Goal: Use online tool/utility: Utilize a website feature to perform a specific function

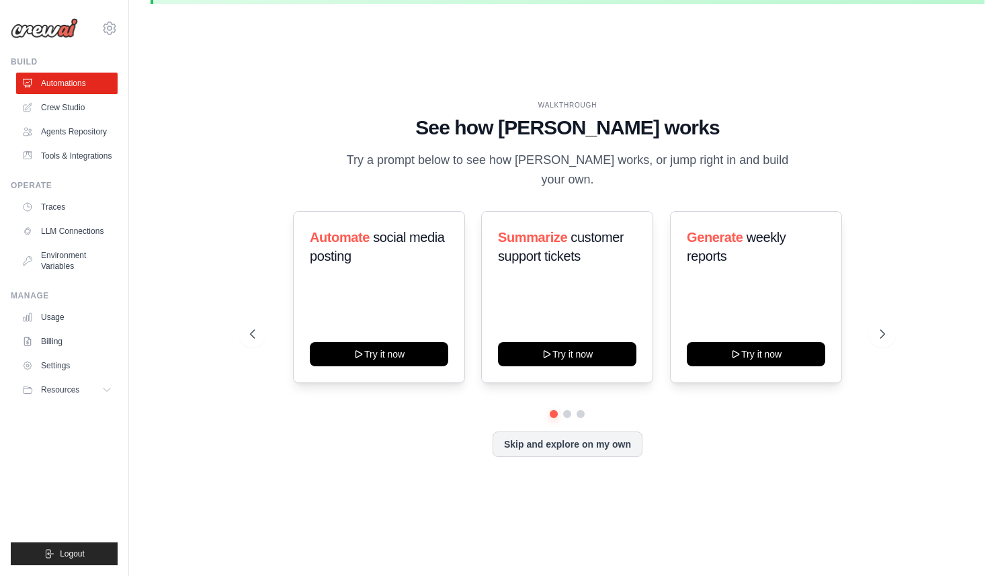
scroll to position [46, 0]
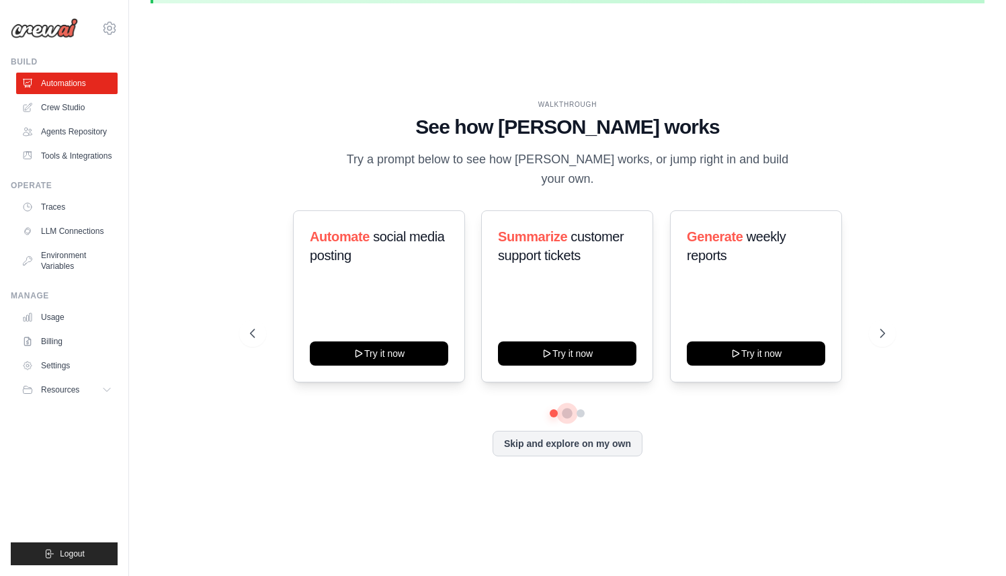
click at [567, 408] on button at bounding box center [568, 413] width 11 height 11
click at [584, 408] on button at bounding box center [581, 413] width 11 height 11
click at [56, 109] on link "Crew Studio" at bounding box center [67, 108] width 101 height 22
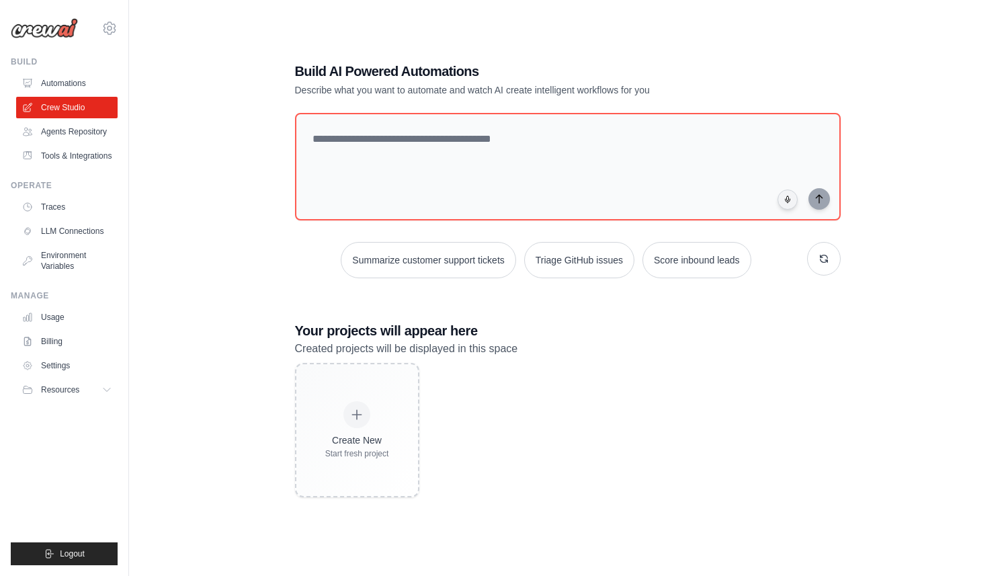
scroll to position [73, 0]
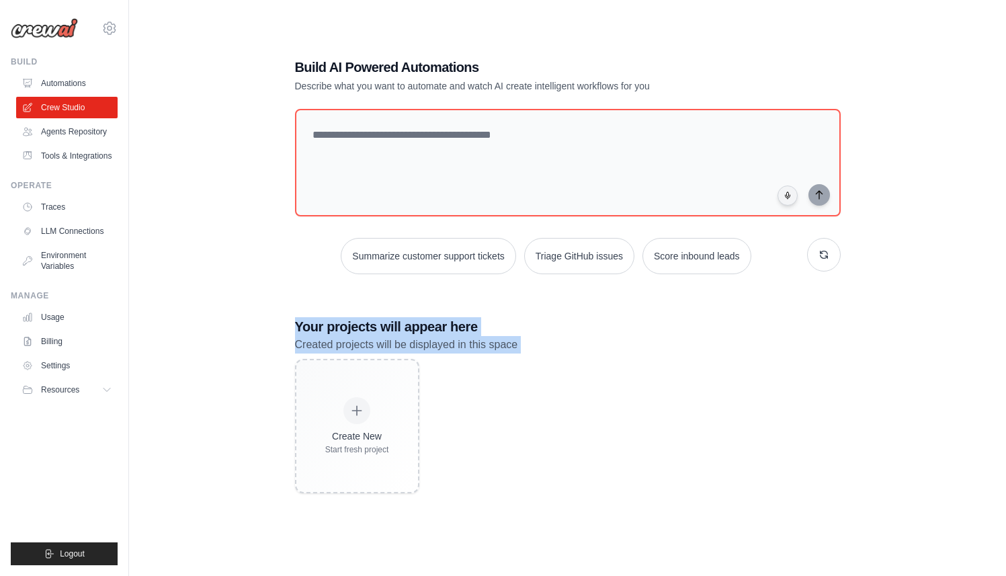
drag, startPoint x: 297, startPoint y: 317, endPoint x: 544, endPoint y: 359, distance: 250.3
click at [543, 360] on div "Your projects will appear here Created projects will be displayed in this space…" at bounding box center [568, 405] width 546 height 176
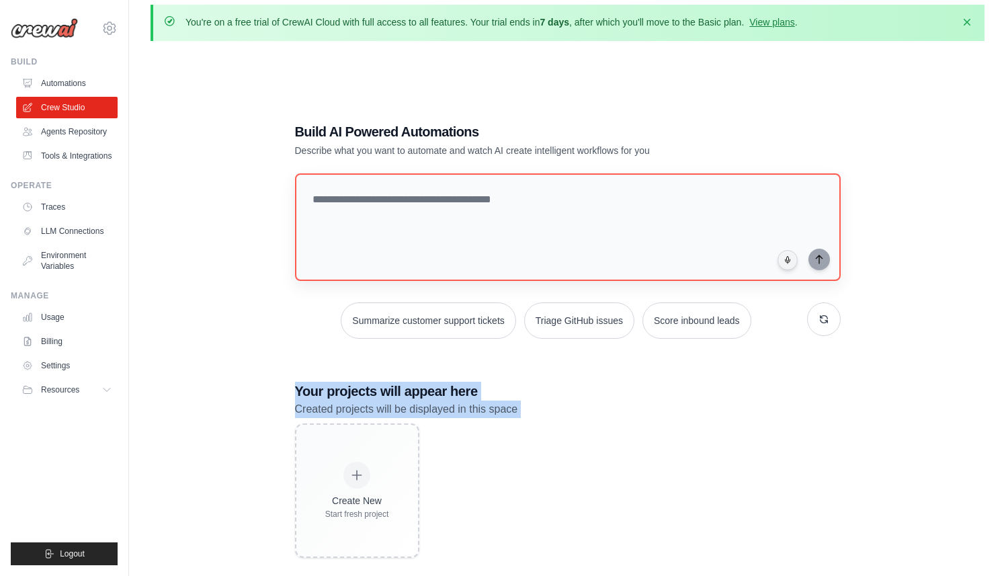
scroll to position [0, 0]
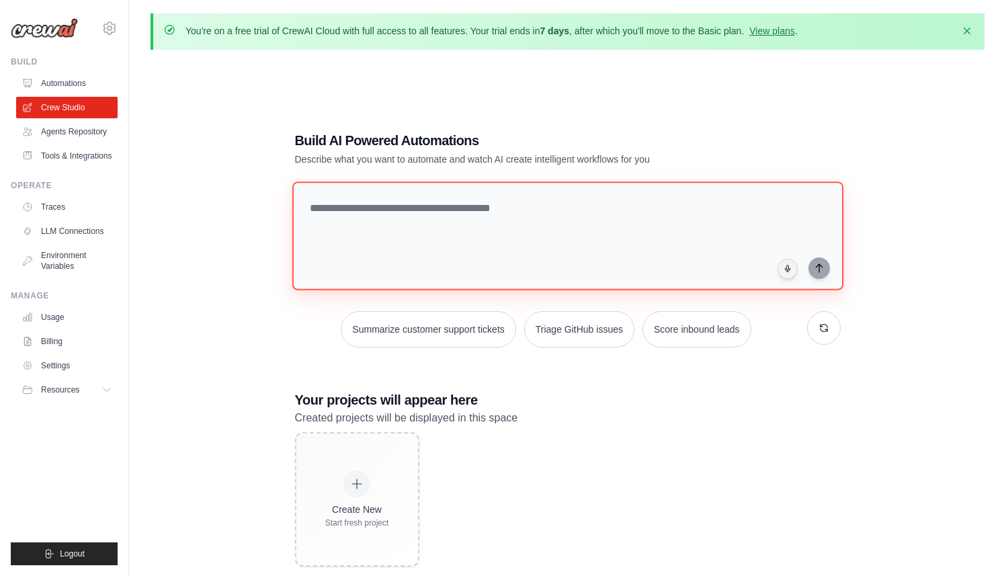
click at [381, 206] on textarea at bounding box center [567, 235] width 551 height 109
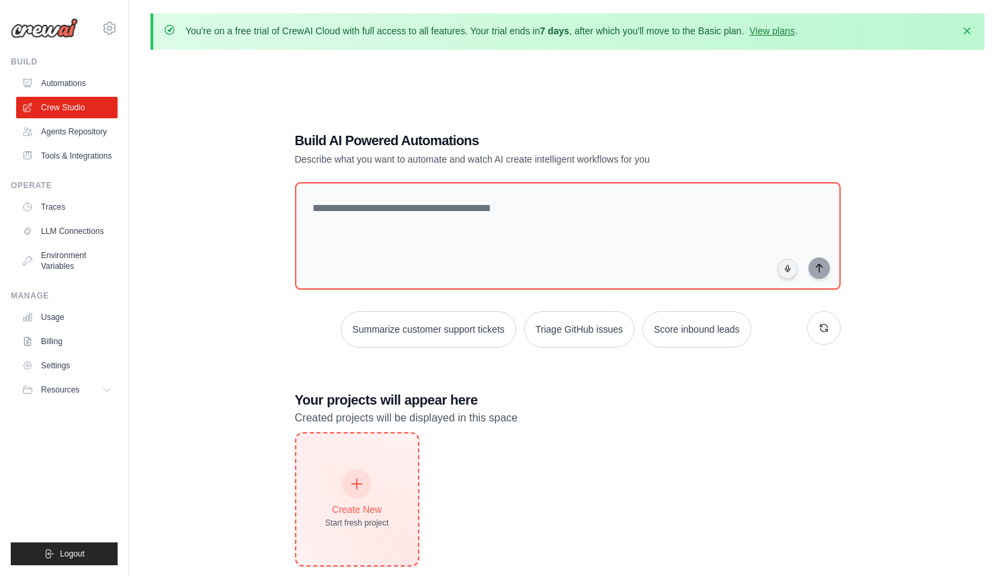
click at [360, 460] on div "Create New Start fresh project" at bounding box center [357, 500] width 122 height 132
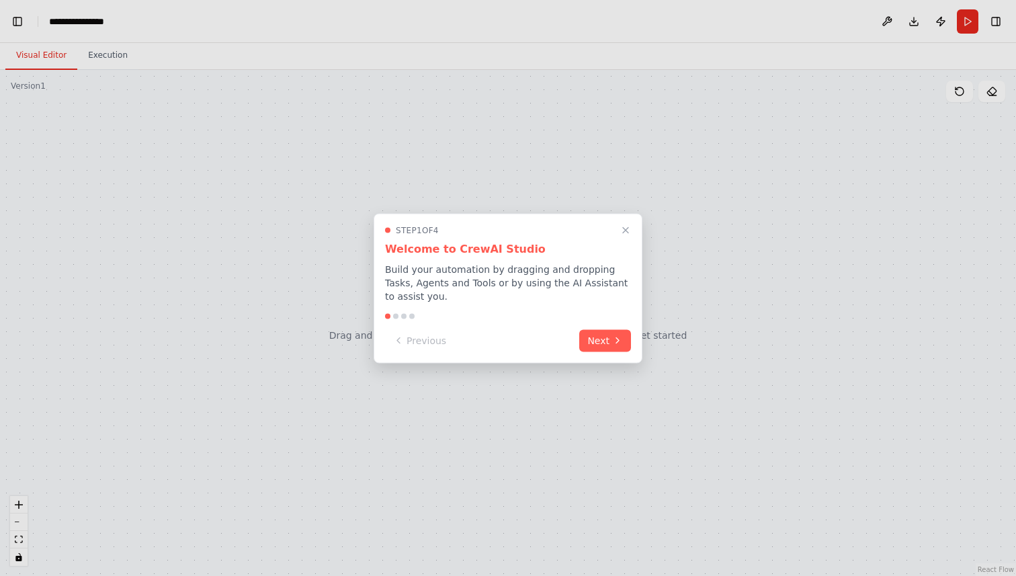
scroll to position [483, 0]
click at [584, 338] on button "Next" at bounding box center [605, 339] width 52 height 22
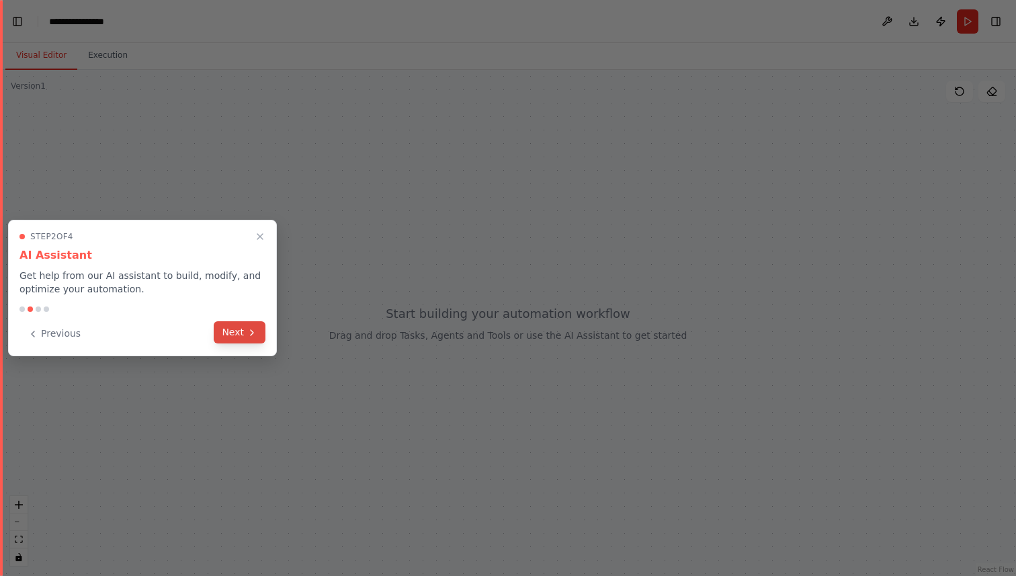
click at [259, 335] on button "Next" at bounding box center [240, 332] width 52 height 22
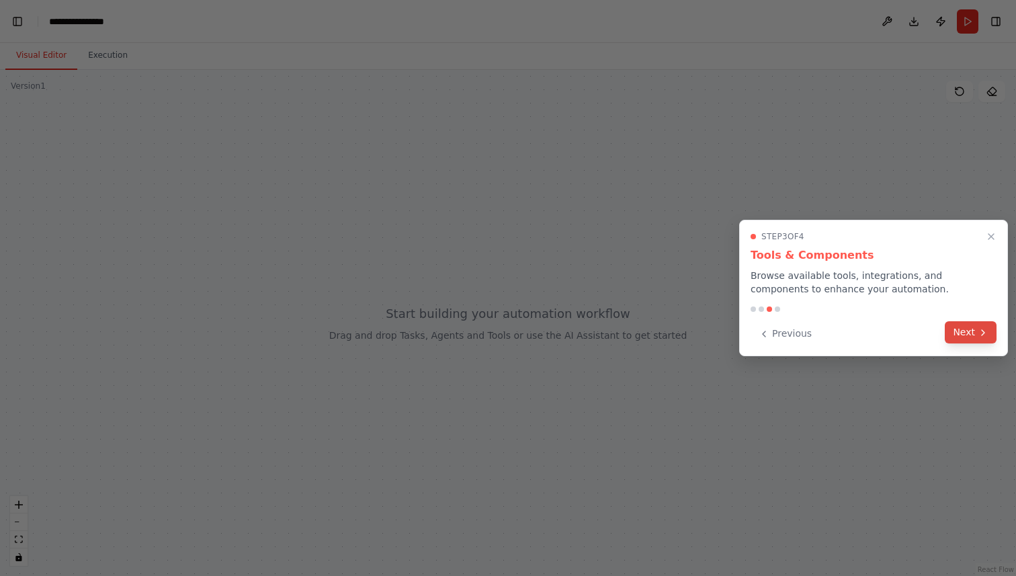
click at [979, 339] on button "Next" at bounding box center [971, 332] width 52 height 22
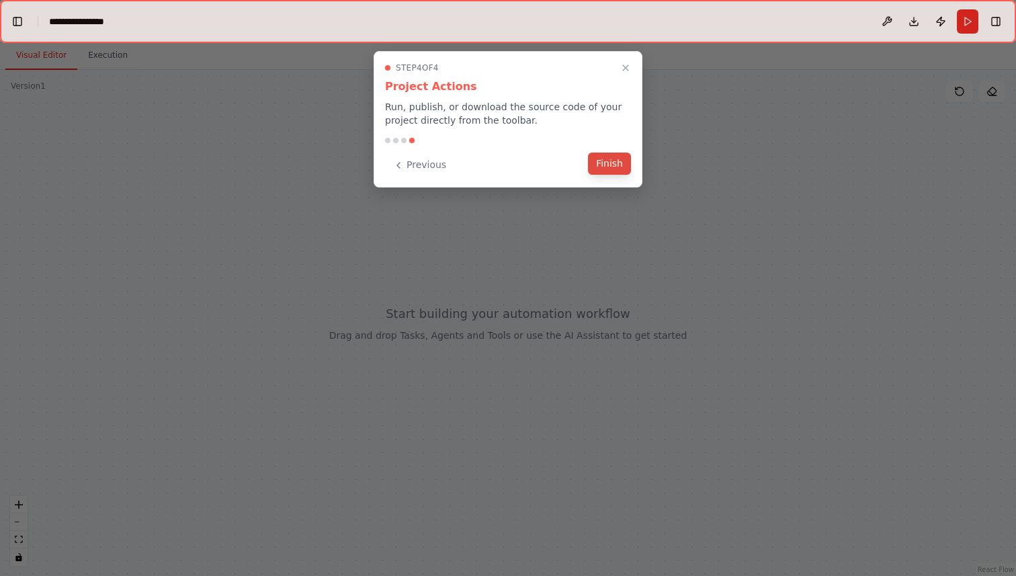
click at [614, 166] on button "Finish" at bounding box center [609, 164] width 43 height 22
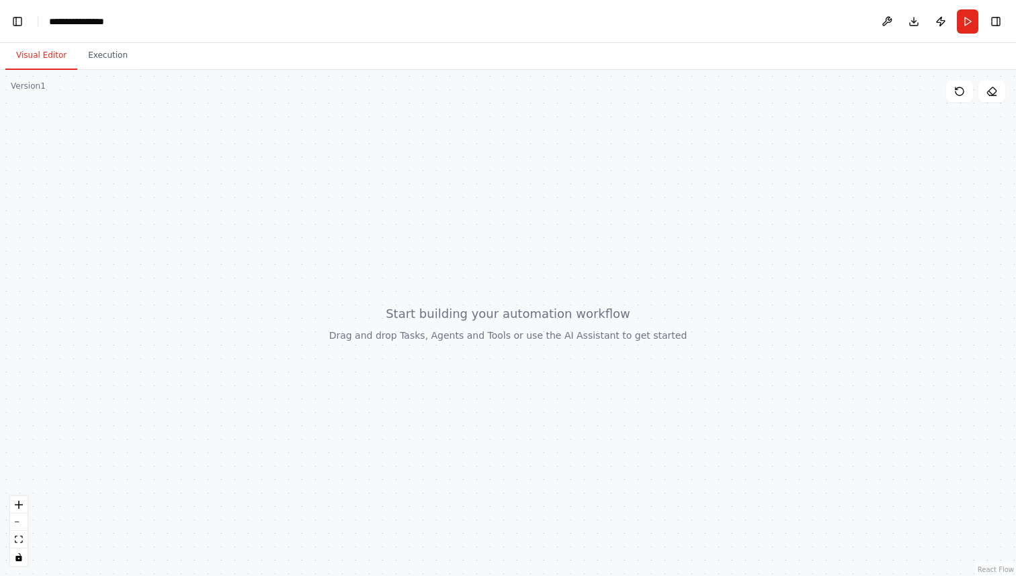
click at [465, 270] on div at bounding box center [508, 323] width 1016 height 506
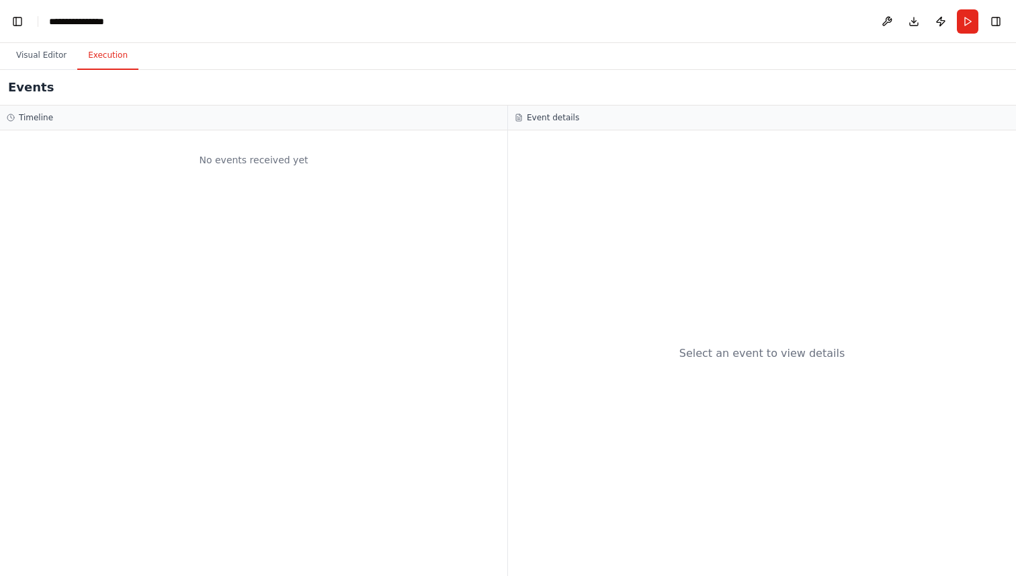
click at [104, 60] on button "Execution" at bounding box center [107, 56] width 61 height 28
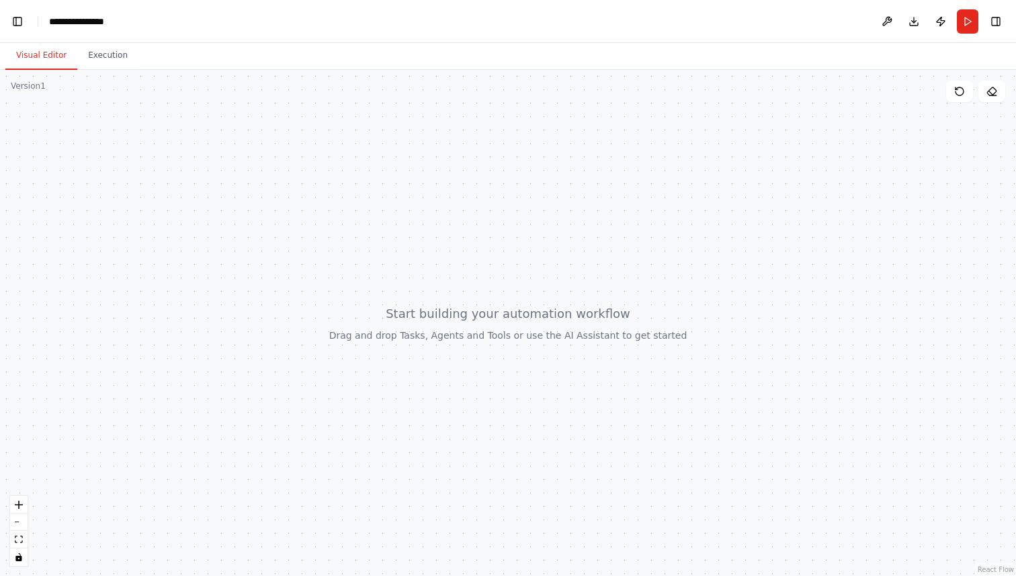
click at [30, 52] on button "Visual Editor" at bounding box center [41, 56] width 72 height 28
click at [484, 189] on div at bounding box center [508, 323] width 1016 height 506
drag, startPoint x: 667, startPoint y: 236, endPoint x: 571, endPoint y: 287, distance: 108.2
click at [571, 287] on div at bounding box center [508, 323] width 1016 height 506
click at [554, 226] on div at bounding box center [508, 323] width 1016 height 506
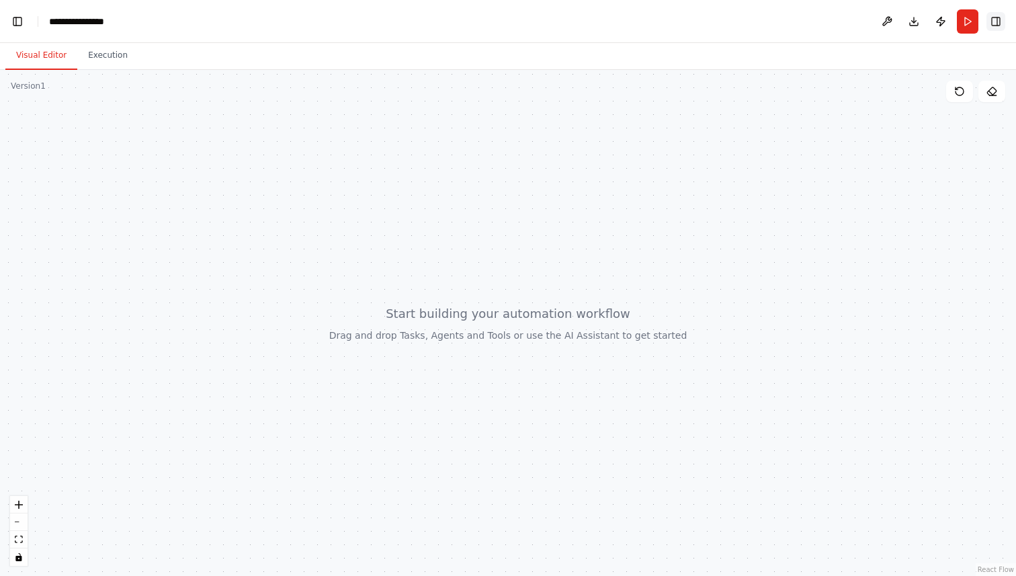
click at [1000, 26] on button "Toggle Right Sidebar" at bounding box center [996, 21] width 19 height 19
click at [999, 24] on button "Toggle Right Sidebar" at bounding box center [996, 21] width 19 height 19
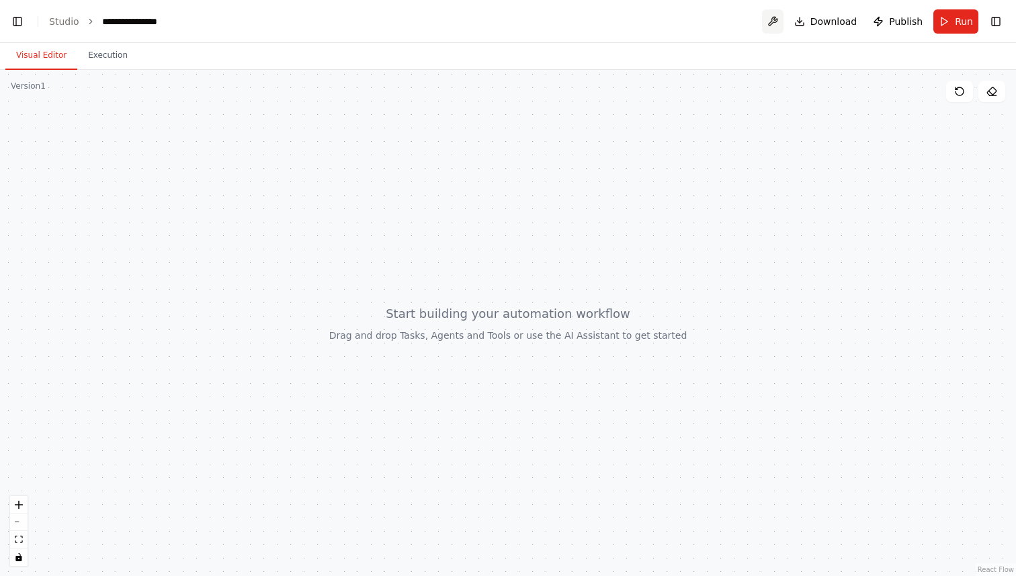
click at [775, 23] on button at bounding box center [773, 21] width 22 height 24
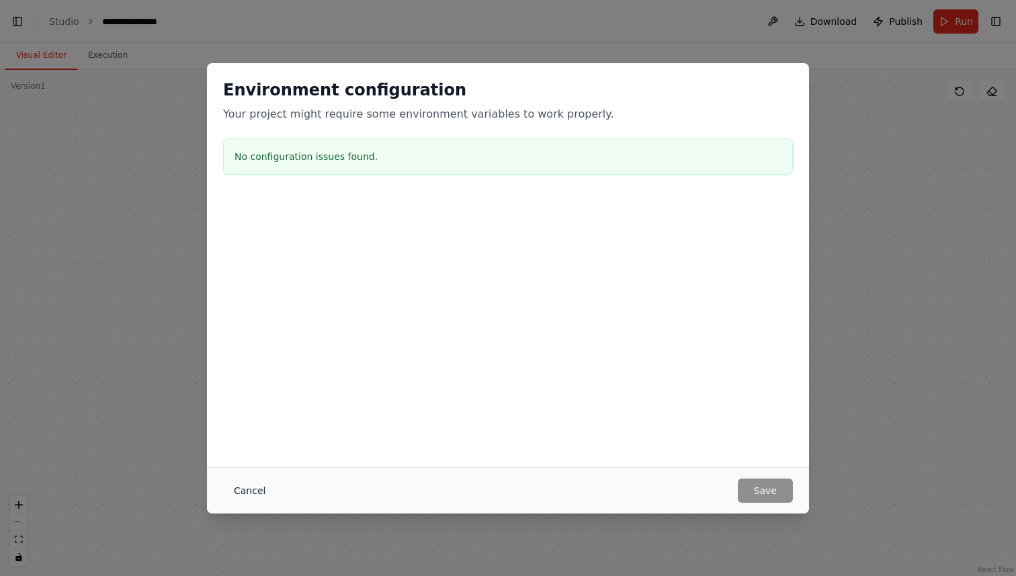
click at [252, 488] on button "Cancel" at bounding box center [249, 491] width 53 height 24
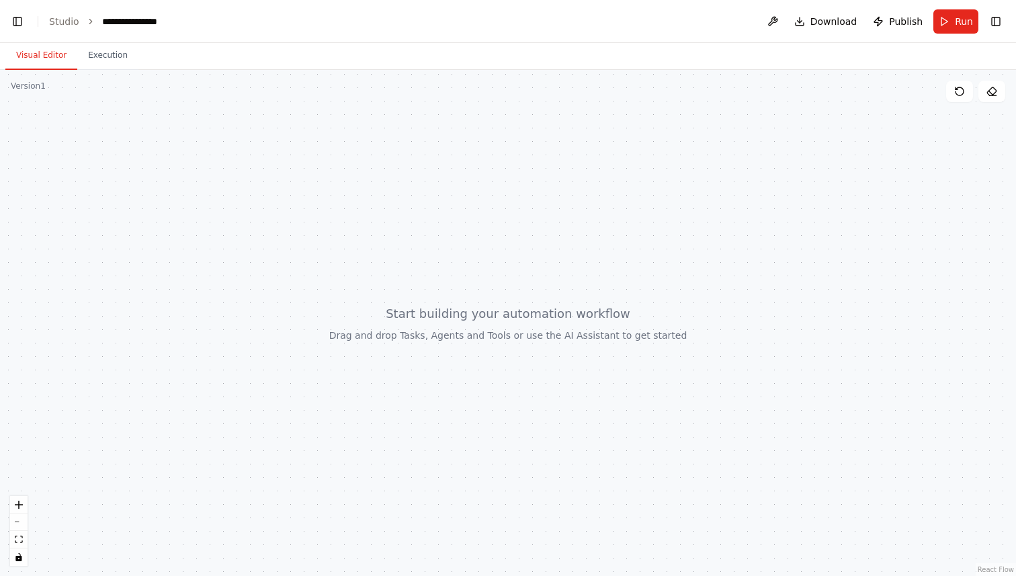
click at [63, 23] on link "Studio" at bounding box center [64, 21] width 30 height 11
click at [9, 20] on button "Toggle Left Sidebar" at bounding box center [17, 21] width 19 height 19
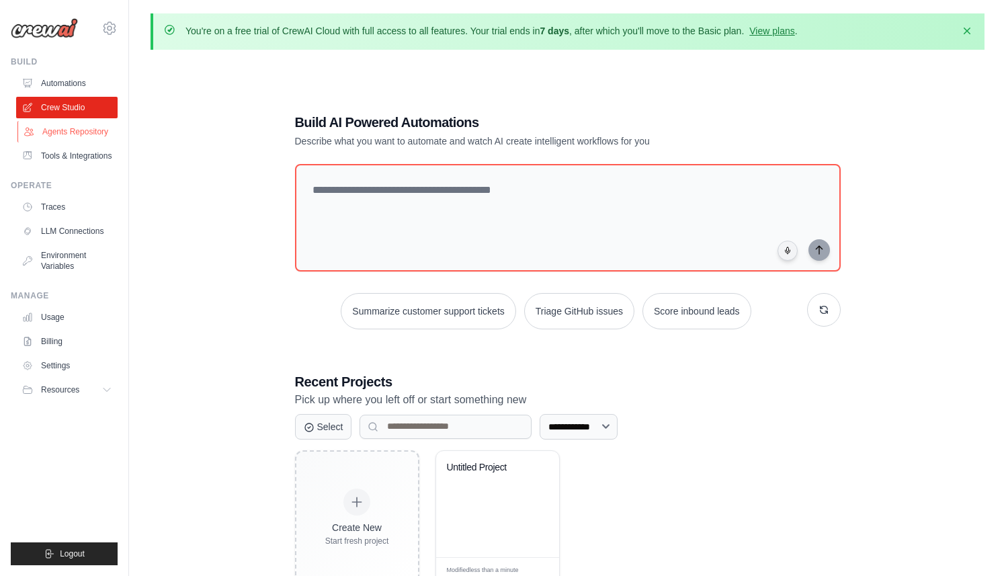
click at [72, 134] on link "Agents Repository" at bounding box center [67, 132] width 101 height 22
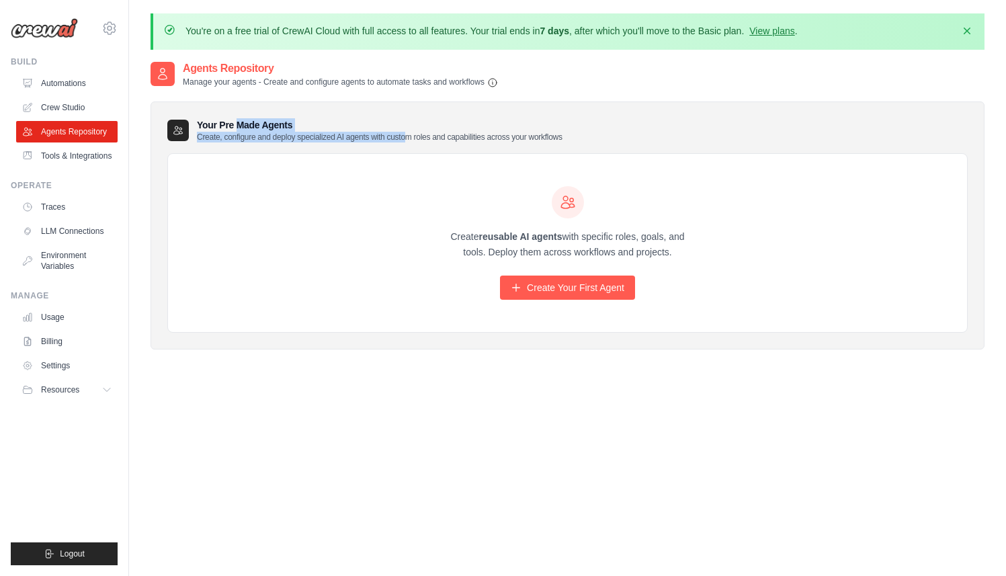
drag, startPoint x: 231, startPoint y: 124, endPoint x: 408, endPoint y: 133, distance: 177.6
click at [408, 133] on h3 "Your Pre Made Agents Create, configure and deploy specialized AI agents with cu…" at bounding box center [380, 130] width 366 height 24
click at [413, 216] on div "Create reusable AI agents with specific roles, goals, and tools. Deploy them ac…" at bounding box center [567, 243] width 799 height 179
click at [71, 230] on link "LLM Connections" at bounding box center [67, 231] width 101 height 22
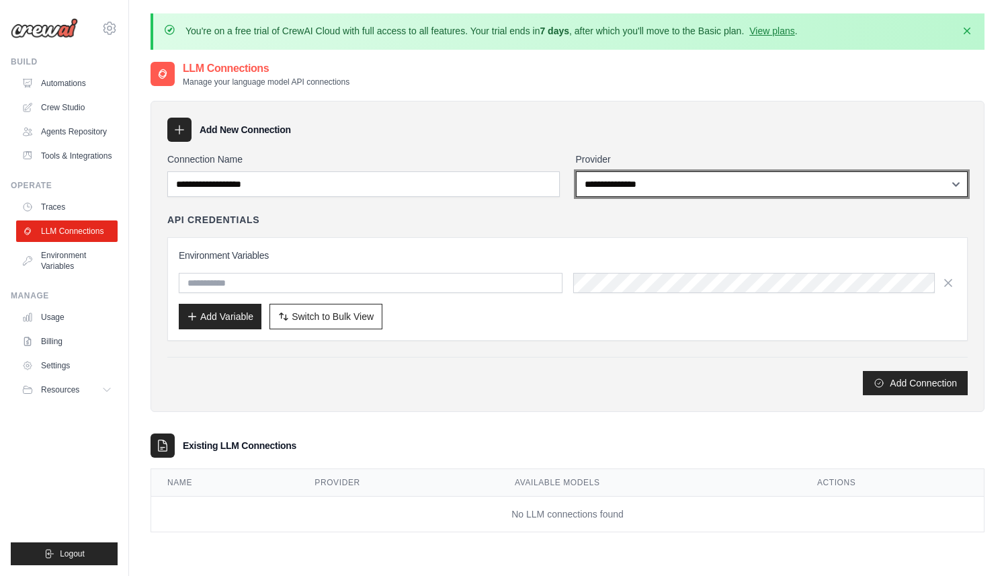
click at [622, 195] on select "**********" at bounding box center [772, 184] width 393 height 26
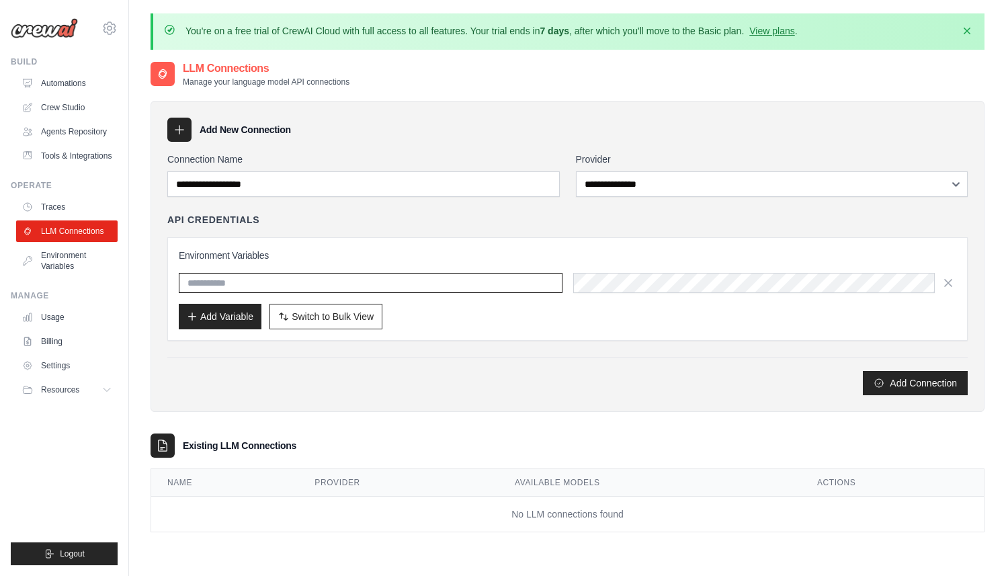
click at [249, 286] on input "text" at bounding box center [371, 283] width 384 height 20
click at [389, 243] on div "Environment Variables Add Variable Switch to Bulk View Switch to Table View" at bounding box center [567, 289] width 800 height 104
click at [66, 256] on link "Environment Variables" at bounding box center [67, 261] width 101 height 32
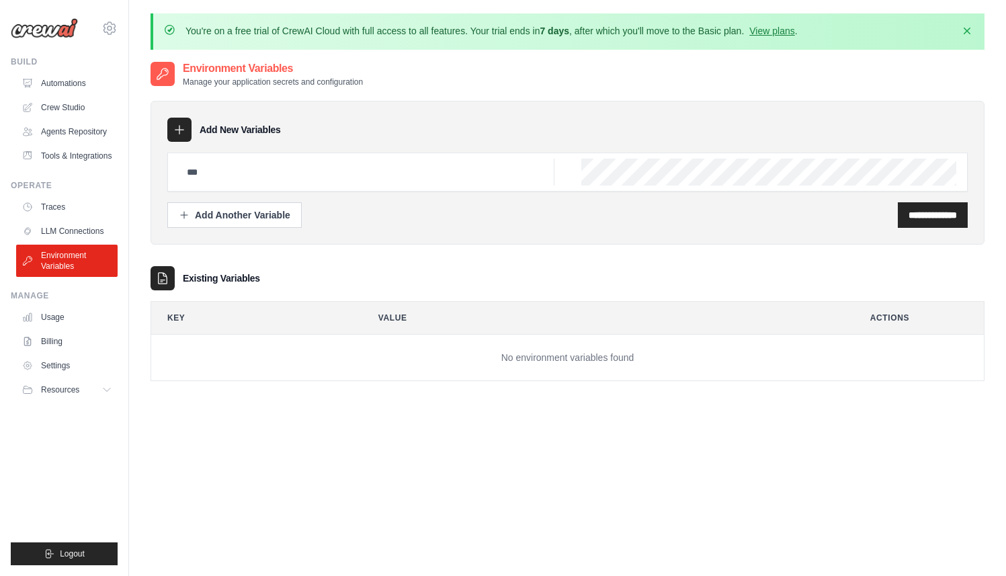
click at [56, 194] on div "Operate Traces LLM Connections Environment Variables" at bounding box center [64, 228] width 107 height 97
click at [58, 200] on link "Traces" at bounding box center [67, 207] width 101 height 22
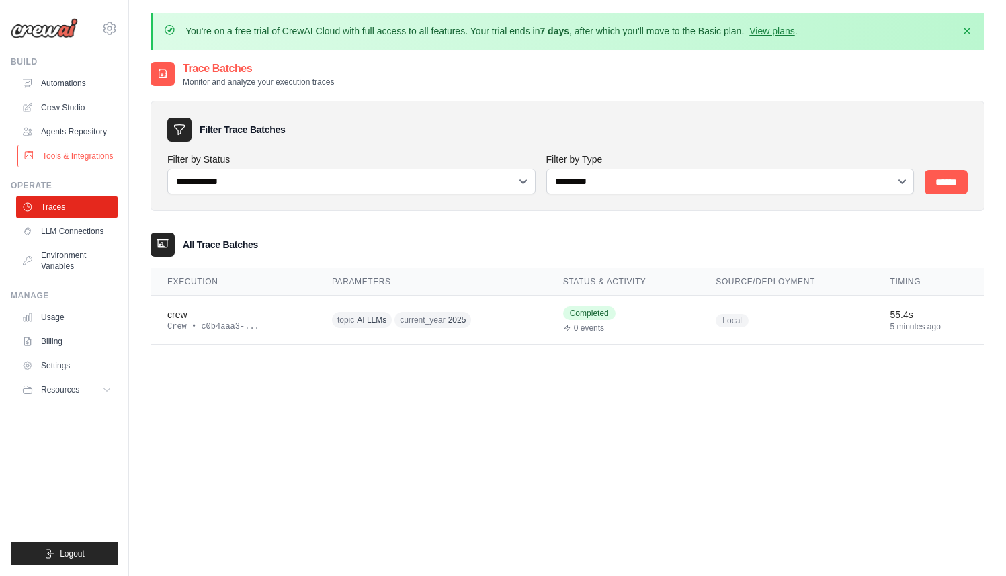
click at [76, 158] on link "Tools & Integrations" at bounding box center [67, 156] width 101 height 22
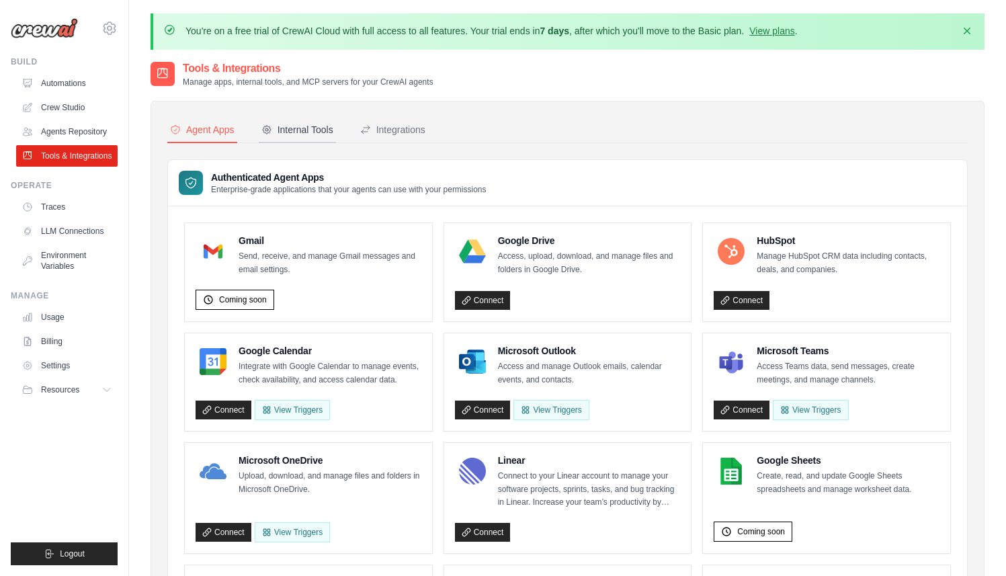
click at [288, 124] on div "Internal Tools" at bounding box center [297, 129] width 72 height 13
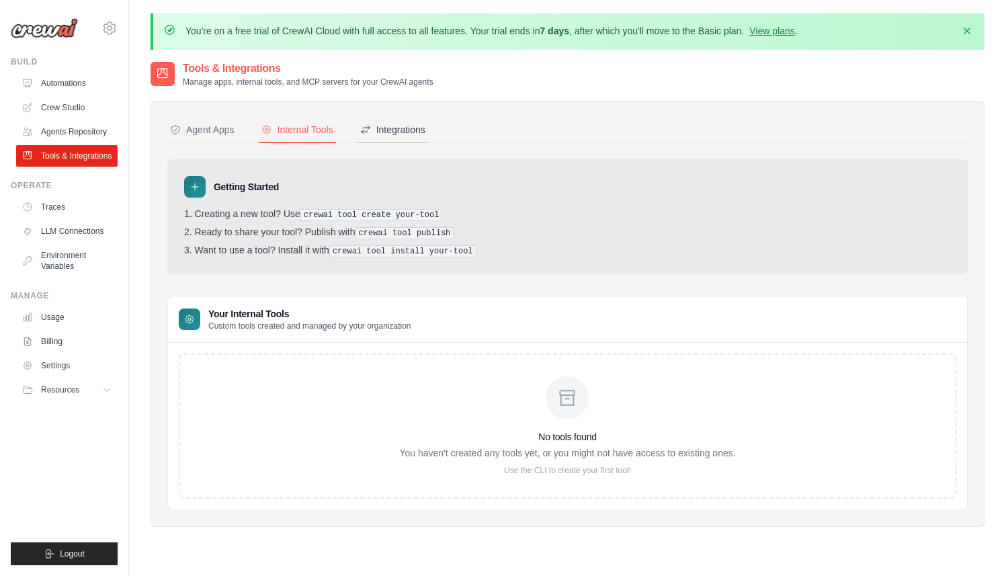
click at [393, 130] on div "Integrations" at bounding box center [392, 129] width 65 height 13
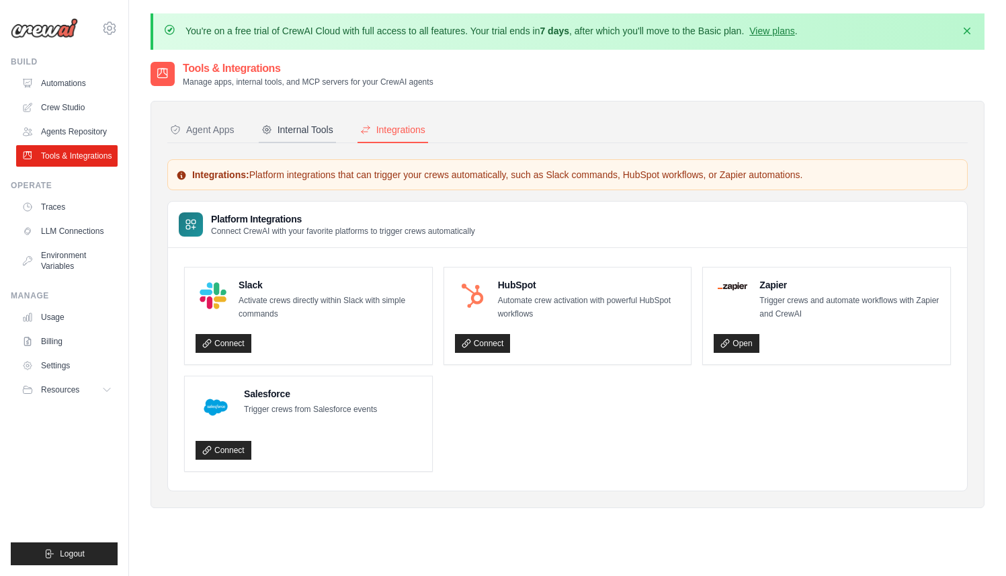
click at [301, 132] on div "Internal Tools" at bounding box center [297, 129] width 72 height 13
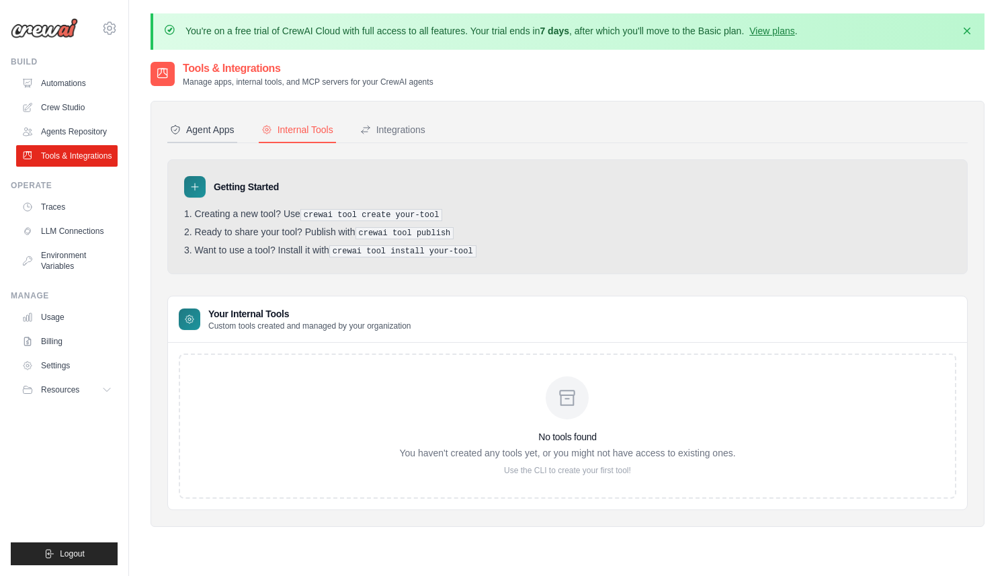
click at [213, 128] on div "Agent Apps" at bounding box center [202, 129] width 65 height 13
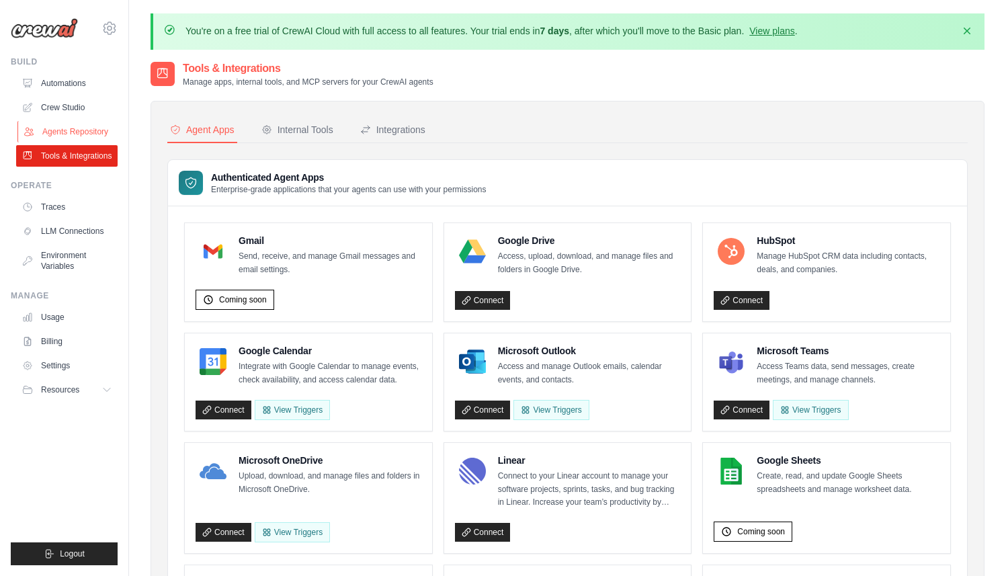
click at [68, 121] on link "Agents Repository" at bounding box center [67, 132] width 101 height 22
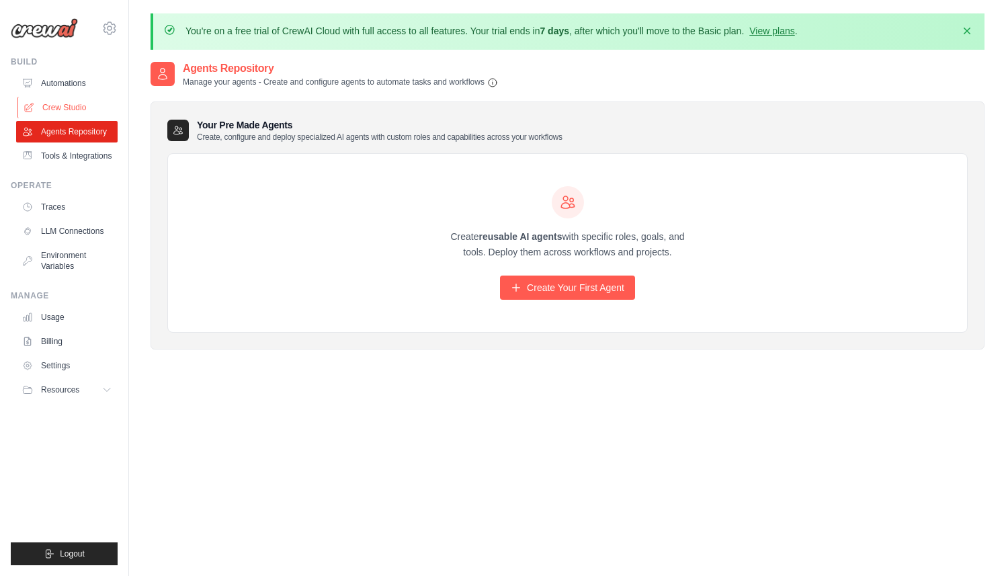
click at [69, 107] on link "Crew Studio" at bounding box center [67, 108] width 101 height 22
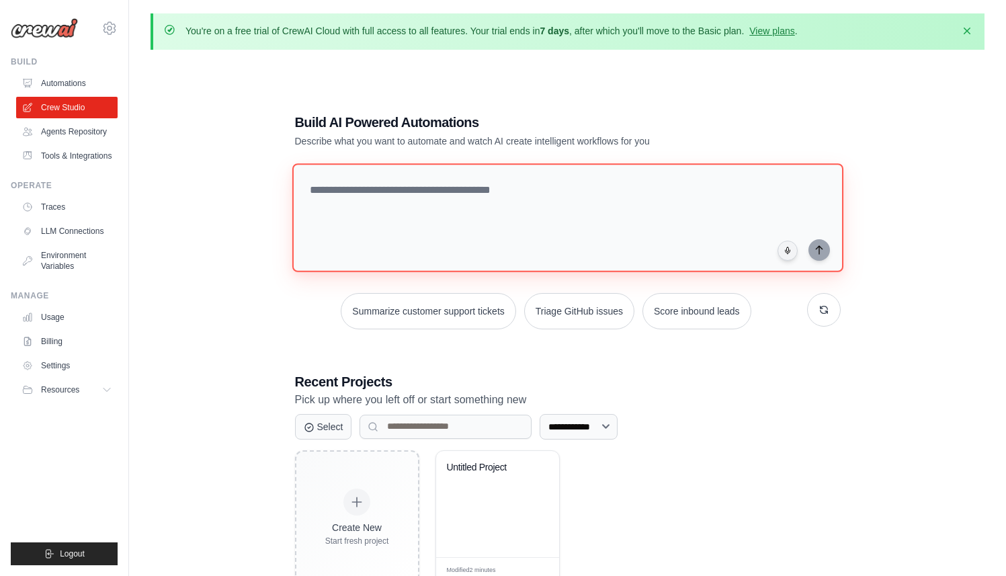
click at [348, 190] on textarea at bounding box center [567, 217] width 551 height 109
click at [407, 203] on textarea at bounding box center [567, 217] width 551 height 109
type textarea "*"
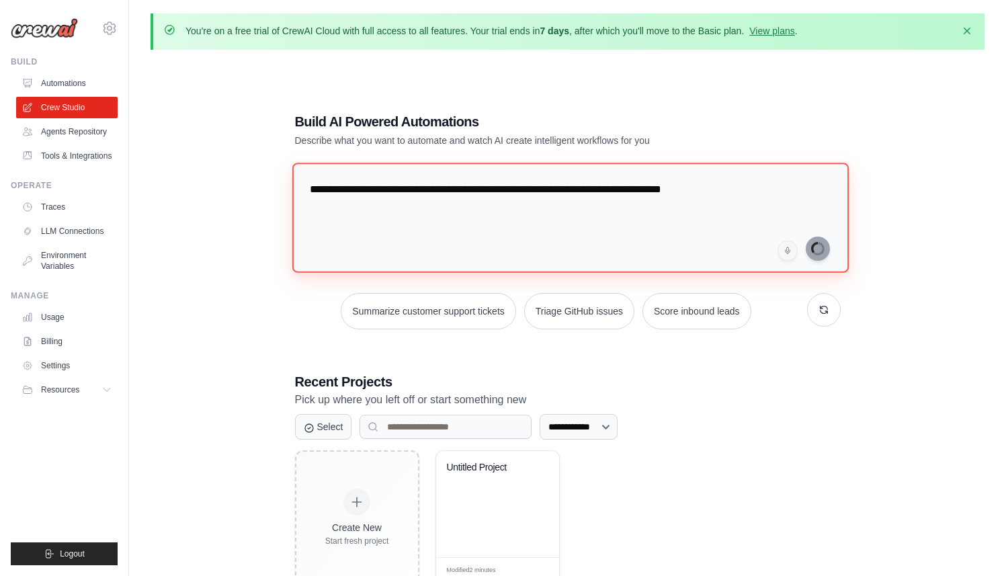
type textarea "**********"
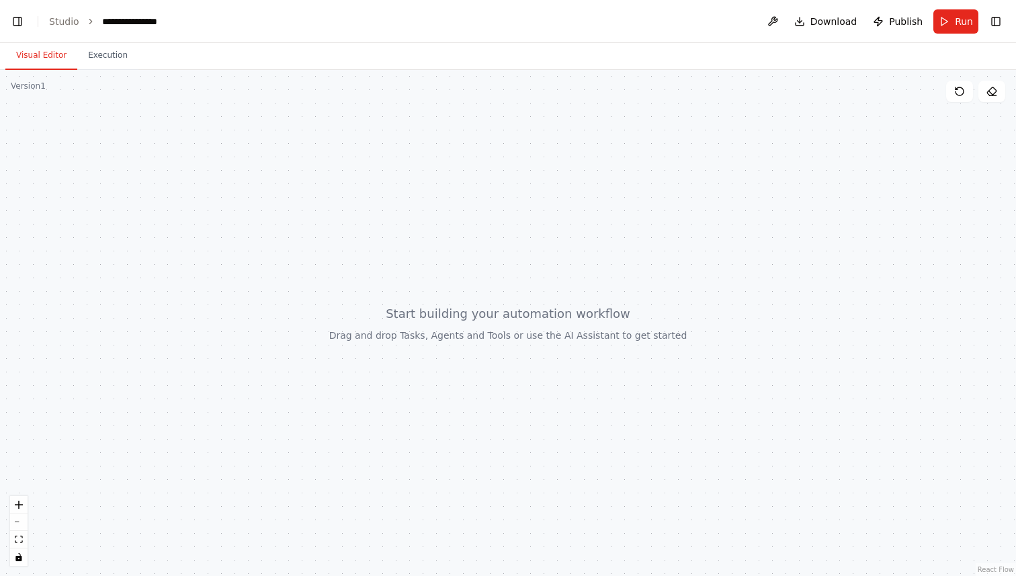
scroll to position [706, 0]
click at [956, 99] on button at bounding box center [959, 92] width 27 height 22
click at [960, 93] on icon at bounding box center [959, 91] width 11 height 11
click at [66, 22] on link "Studio" at bounding box center [64, 21] width 30 height 11
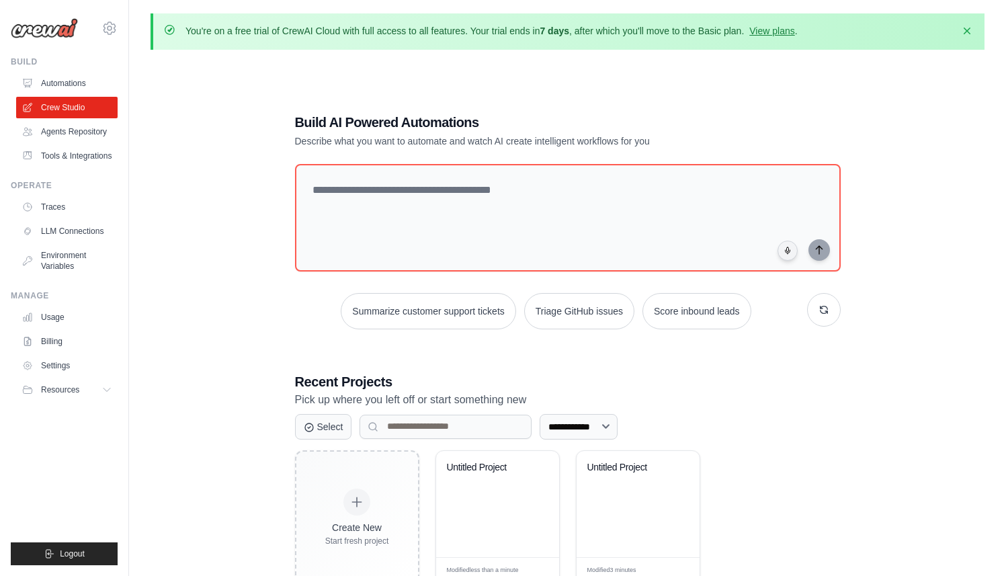
drag, startPoint x: 261, startPoint y: 30, endPoint x: 393, endPoint y: 32, distance: 131.1
click at [393, 32] on p "You're on a free trial of CrewAI Cloud with full access to all features. Your t…" at bounding box center [491, 30] width 612 height 13
drag, startPoint x: 307, startPoint y: 32, endPoint x: 664, endPoint y: 47, distance: 357.2
click at [670, 45] on div "You're on a free trial of CrewAI Cloud with full access to all features. Your t…" at bounding box center [568, 31] width 834 height 36
click at [591, 93] on div "**********" at bounding box center [568, 348] width 578 height 515
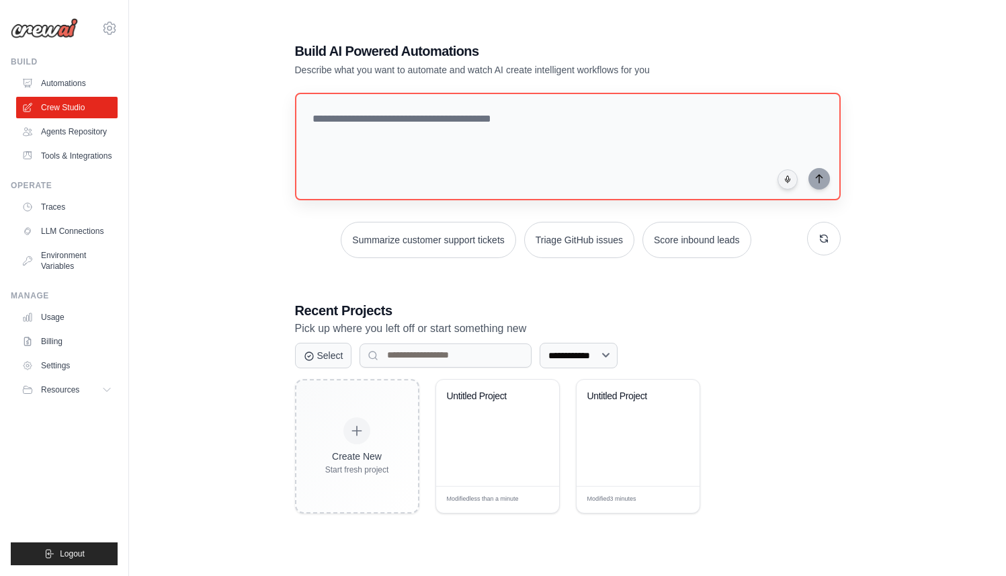
scroll to position [73, 0]
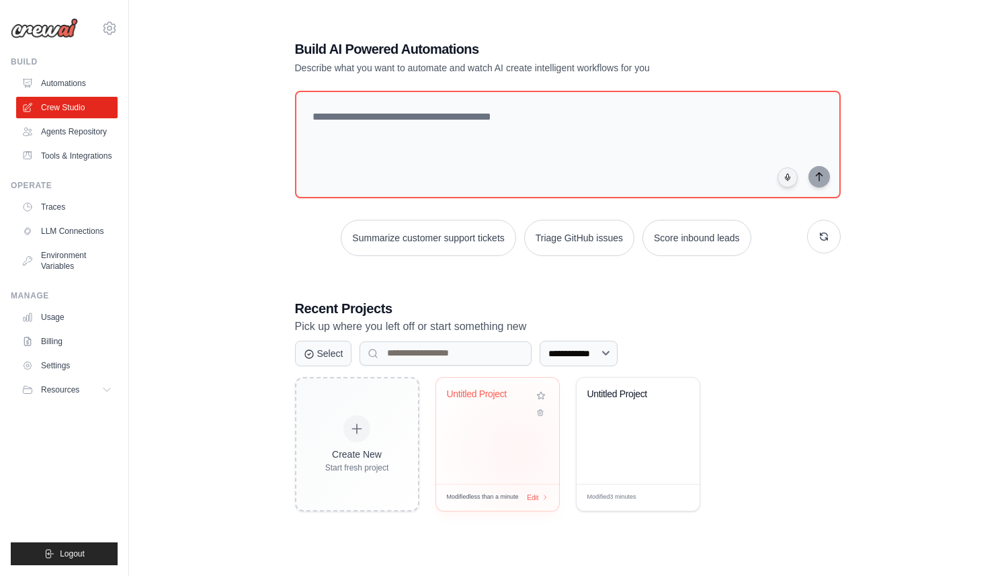
click at [515, 450] on div "Untitled Project" at bounding box center [497, 431] width 123 height 106
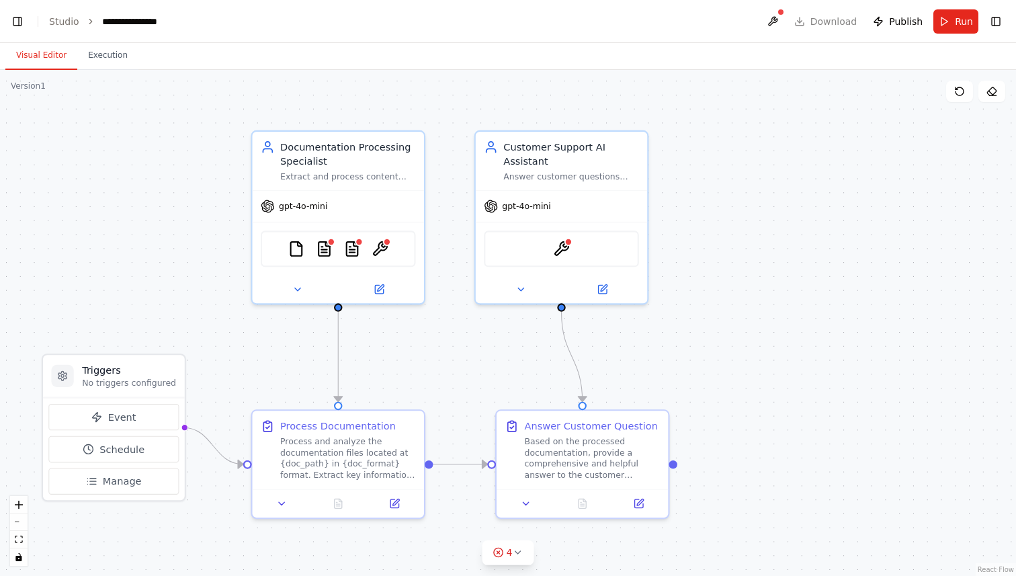
scroll to position [8928, 0]
click at [520, 550] on icon at bounding box center [517, 552] width 11 height 11
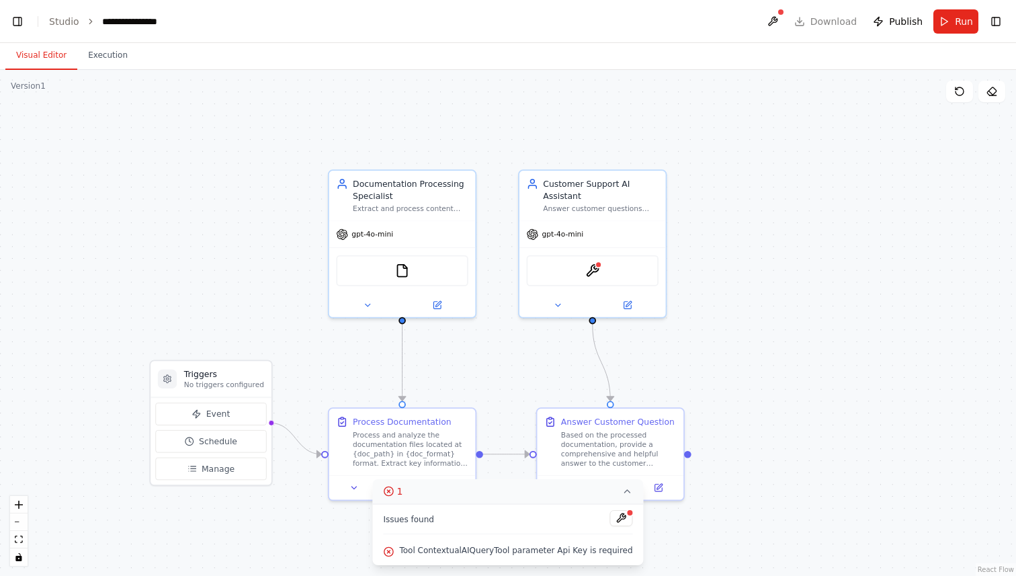
click at [783, 360] on div ".deletable-edge-delete-btn { width: 20px; height: 20px; border: 0px solid #ffff…" at bounding box center [508, 323] width 1016 height 506
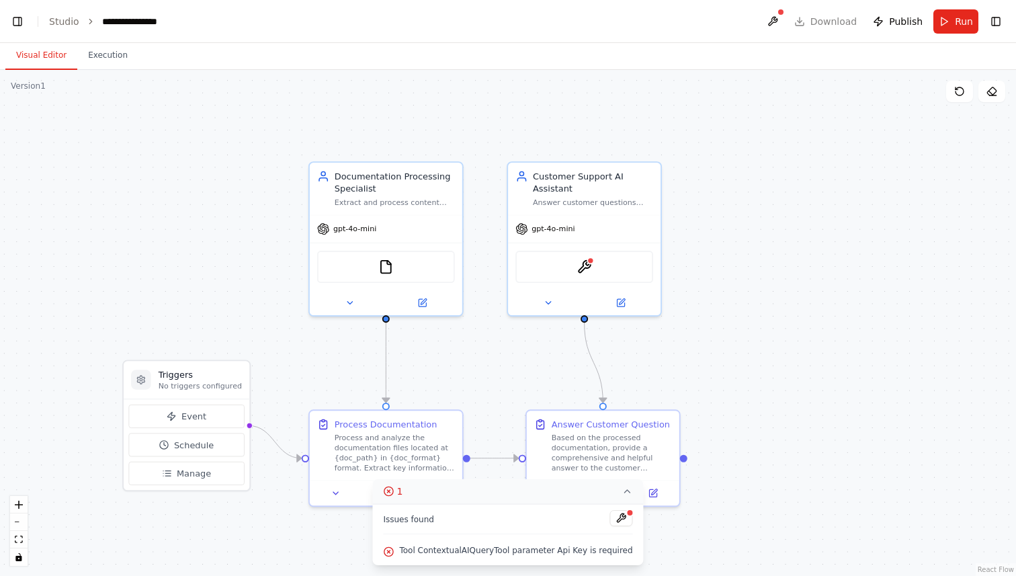
click at [755, 250] on div ".deletable-edge-delete-btn { width: 20px; height: 20px; border: 0px solid #ffff…" at bounding box center [508, 323] width 1016 height 506
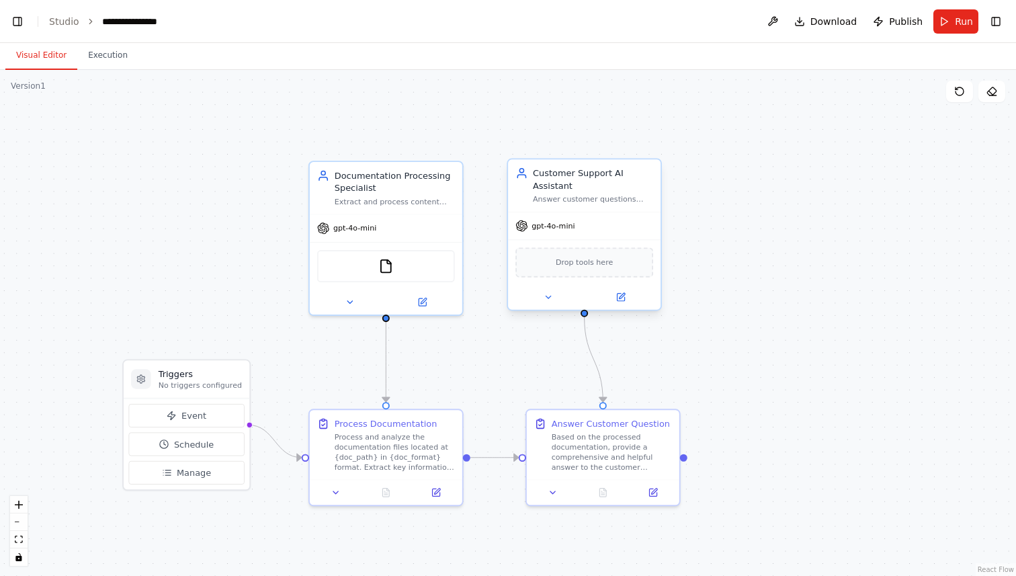
click at [591, 265] on span "Drop tools here" at bounding box center [584, 262] width 57 height 12
click at [603, 265] on span "Drop tools here" at bounding box center [584, 262] width 57 height 12
click at [787, 239] on div ".deletable-edge-delete-btn { width: 20px; height: 20px; border: 0px solid #ffff…" at bounding box center [508, 323] width 1016 height 506
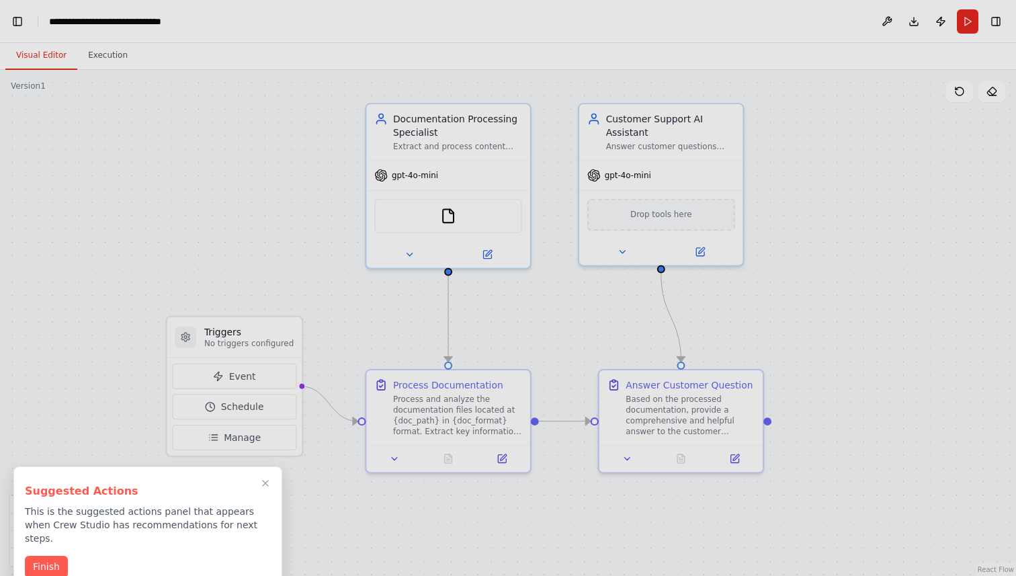
drag, startPoint x: 784, startPoint y: 329, endPoint x: 878, endPoint y: 282, distance: 104.6
click at [878, 282] on div "Ich möchte Doku automatisch auslesen und den Kunden Fragen im Chat beantworten …" at bounding box center [508, 288] width 1016 height 576
click at [50, 554] on button "Finish" at bounding box center [46, 565] width 43 height 22
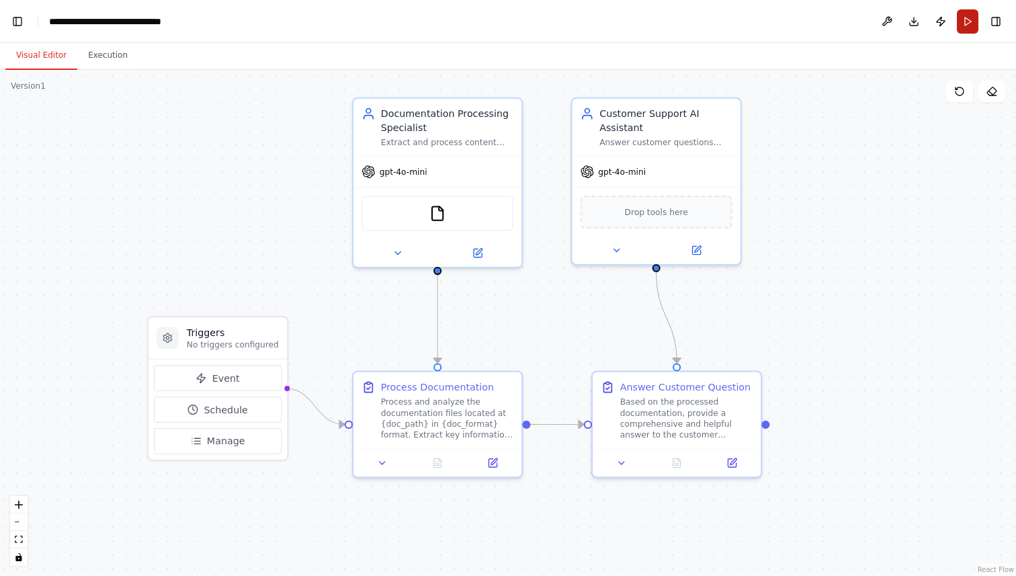
click at [967, 13] on button "Run" at bounding box center [968, 21] width 22 height 24
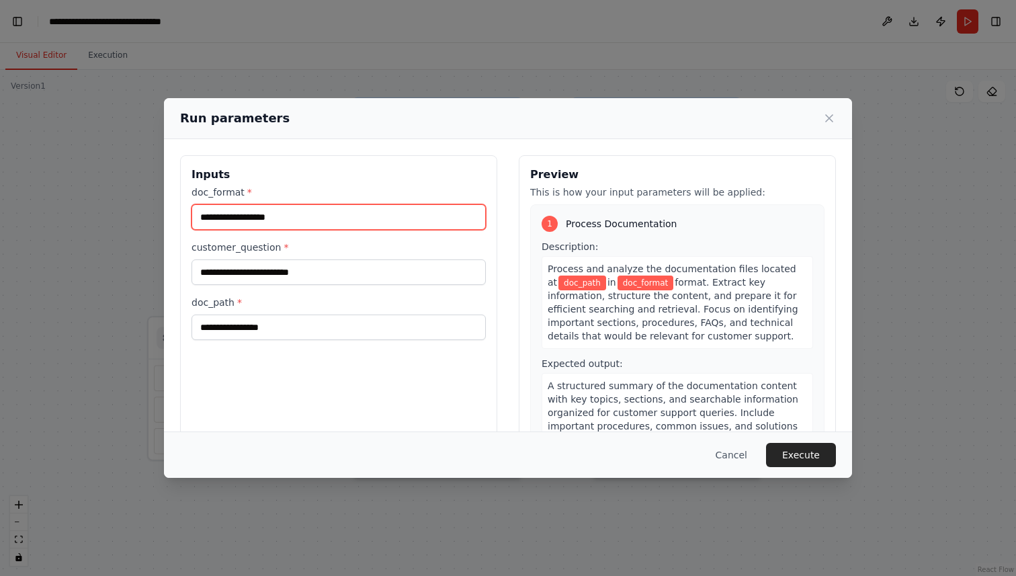
click at [321, 214] on input "doc_format *" at bounding box center [339, 217] width 294 height 26
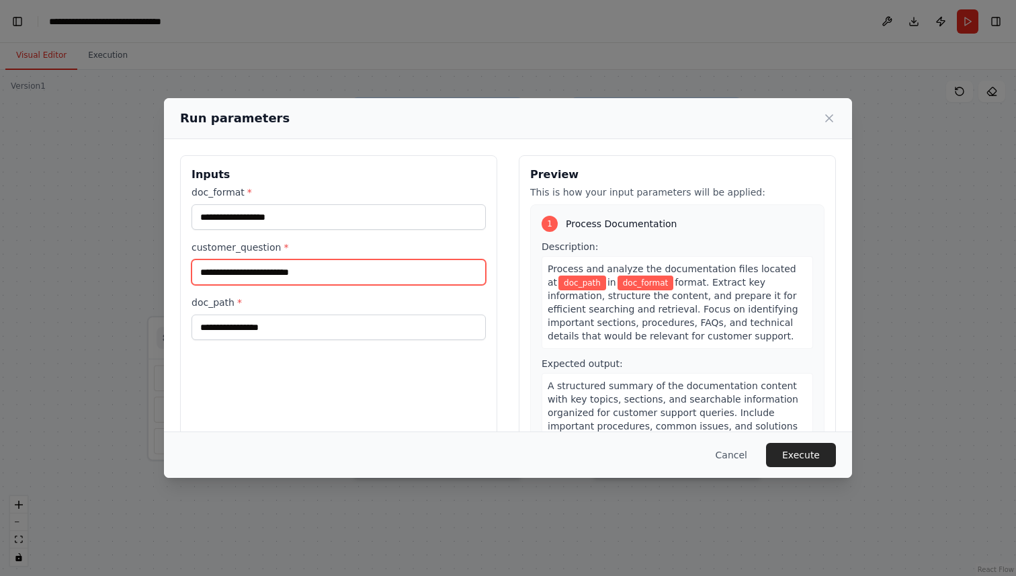
click at [235, 272] on input "customer_question *" at bounding box center [339, 272] width 294 height 26
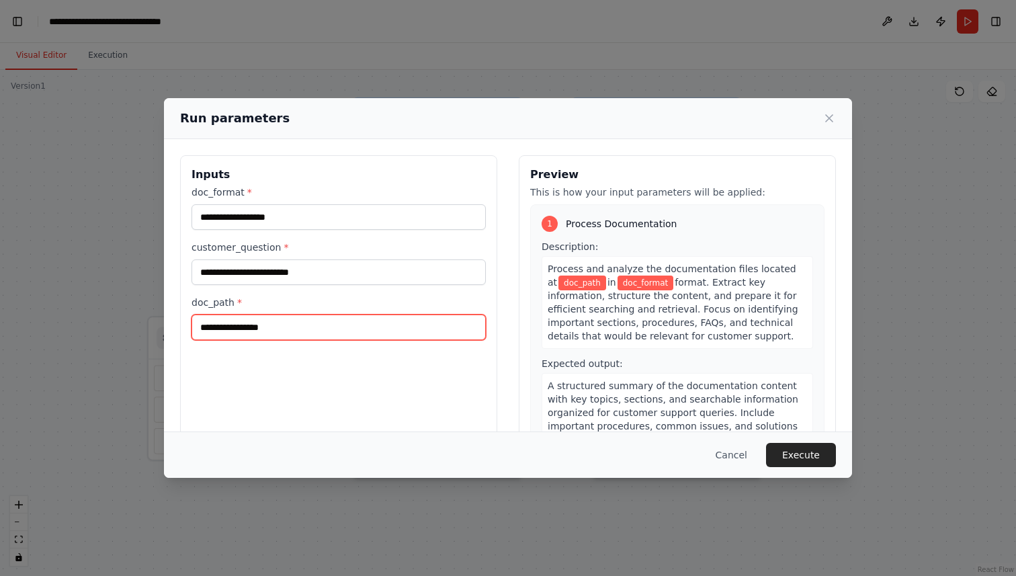
click at [224, 332] on input "doc_path *" at bounding box center [339, 328] width 294 height 26
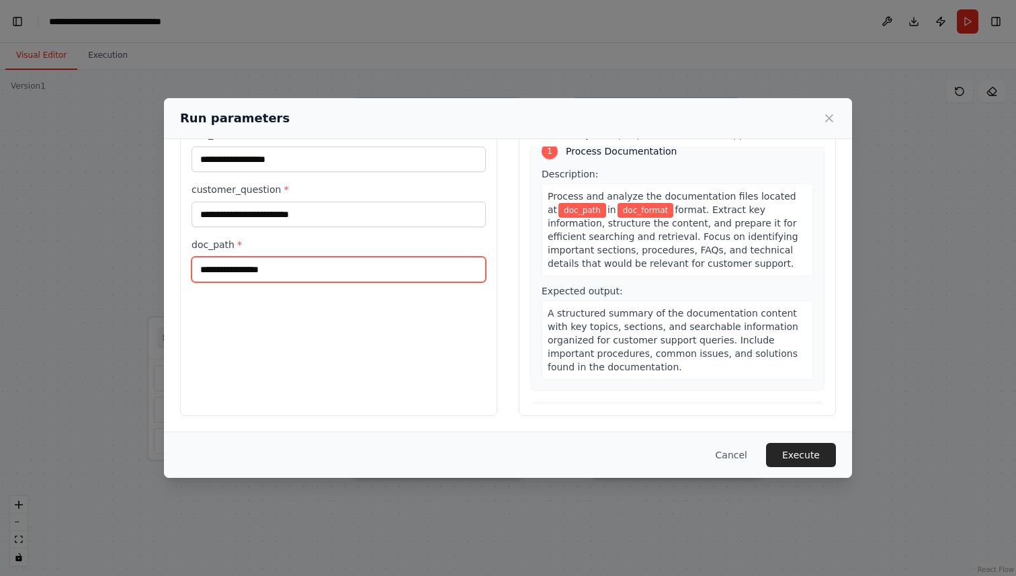
scroll to position [0, 0]
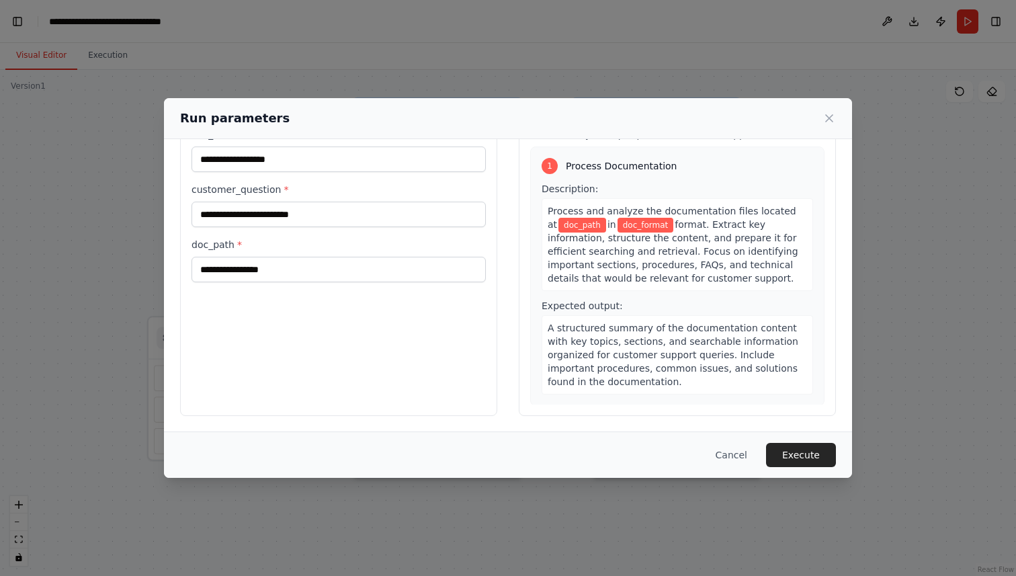
drag, startPoint x: 703, startPoint y: 224, endPoint x: 761, endPoint y: 224, distance: 57.8
click at [761, 224] on div "Process and analyze the documentation files located at doc_path in doc_format f…" at bounding box center [678, 244] width 272 height 93
click at [743, 220] on span "format. Extract key information, structure the content, and prepare it for effi…" at bounding box center [673, 251] width 251 height 65
drag, startPoint x: 591, startPoint y: 210, endPoint x: 675, endPoint y: 212, distance: 84.0
click at [675, 212] on span "Process and analyze the documentation files located at" at bounding box center [672, 218] width 249 height 24
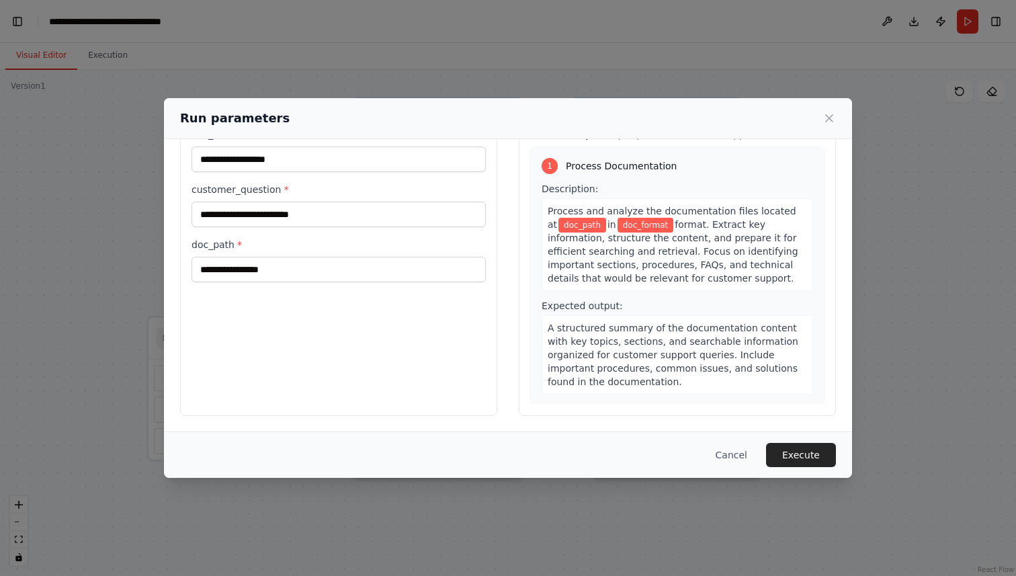
click at [684, 210] on span "Process and analyze the documentation files located at" at bounding box center [672, 218] width 249 height 24
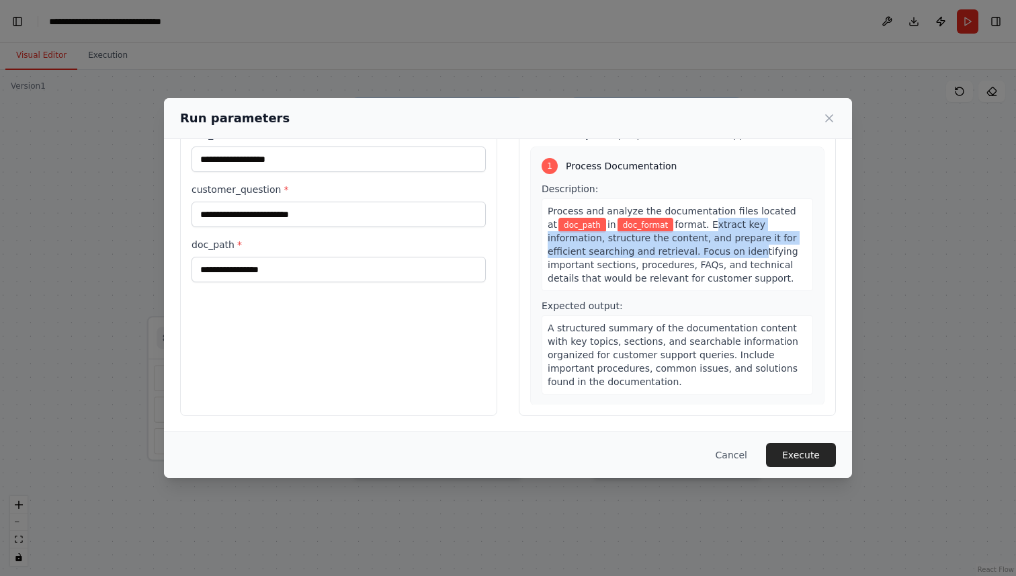
drag, startPoint x: 702, startPoint y: 226, endPoint x: 741, endPoint y: 255, distance: 48.9
click at [741, 255] on span "format. Extract key information, structure the content, and prepare it for effi…" at bounding box center [673, 251] width 251 height 65
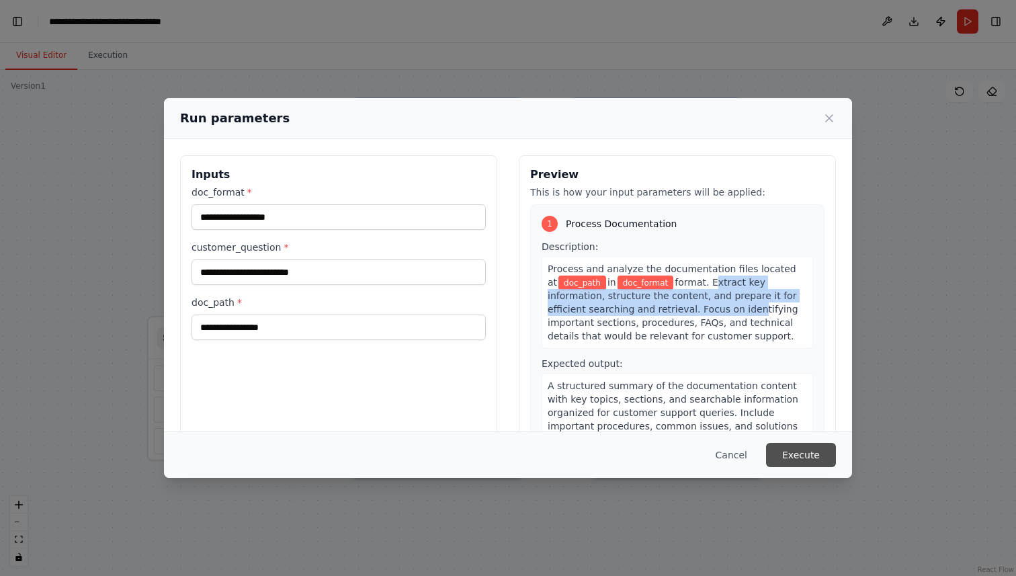
click at [797, 454] on button "Execute" at bounding box center [801, 455] width 70 height 24
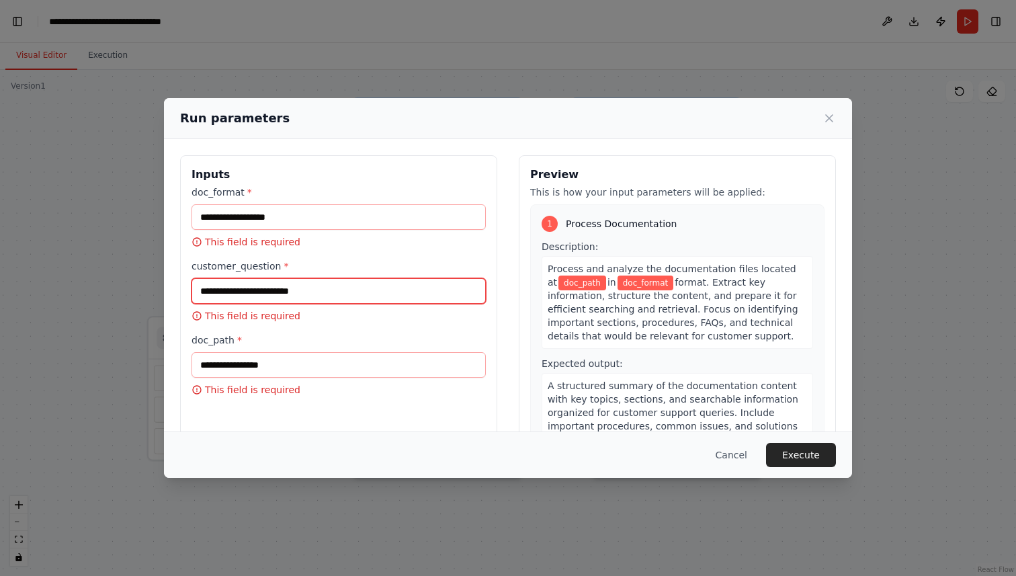
click at [358, 288] on input "customer_question *" at bounding box center [339, 291] width 294 height 26
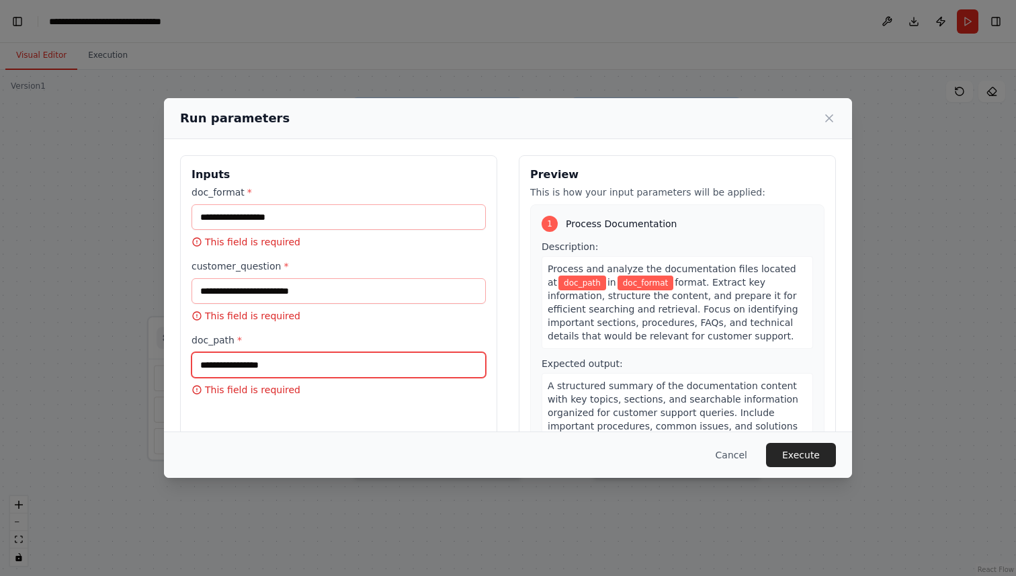
click at [317, 368] on input "doc_path *" at bounding box center [339, 365] width 294 height 26
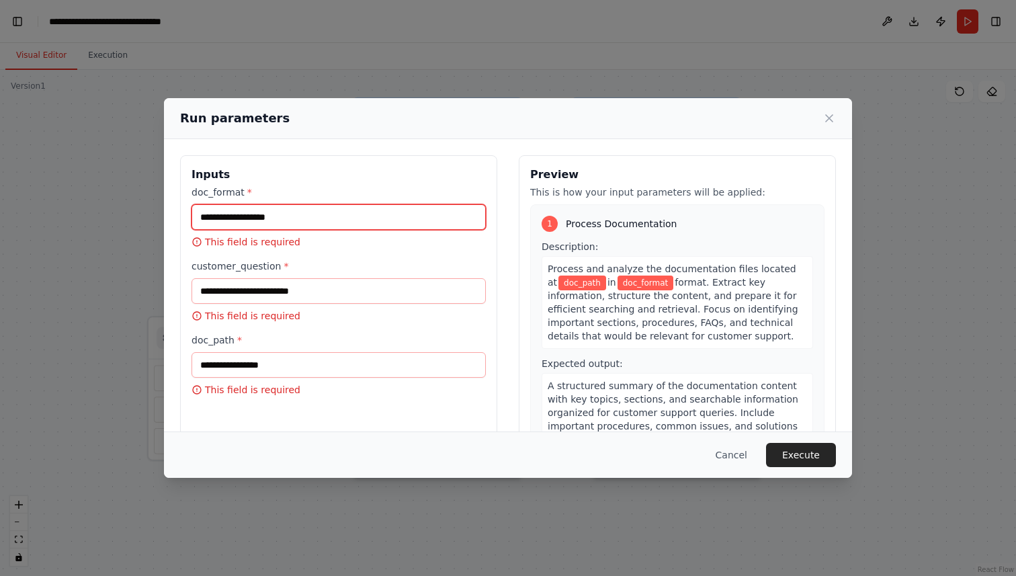
click at [303, 209] on input "doc_format *" at bounding box center [339, 217] width 294 height 26
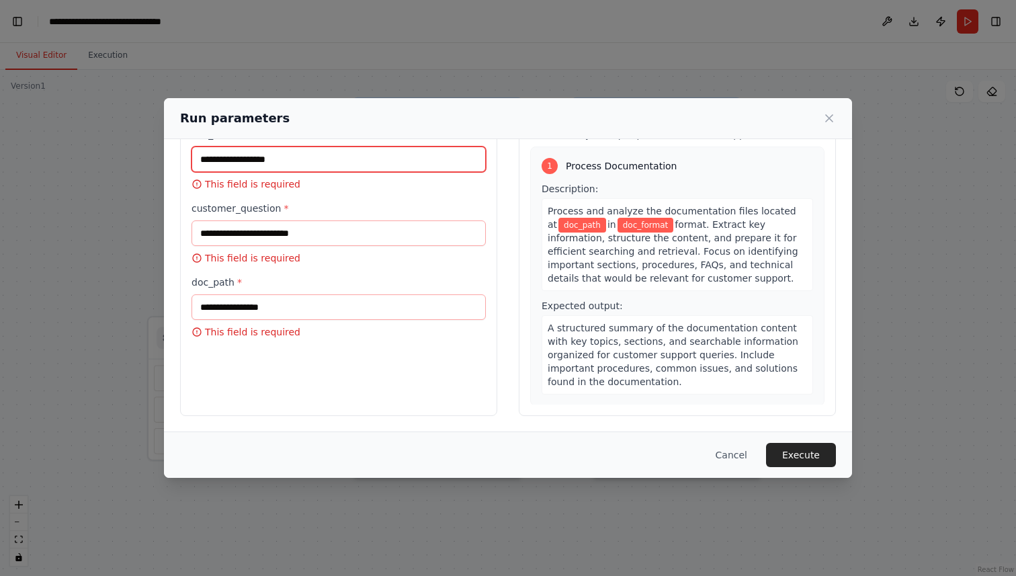
click at [332, 165] on input "doc_format *" at bounding box center [339, 160] width 294 height 26
